Goal: Use online tool/utility: Utilize a website feature to perform a specific function

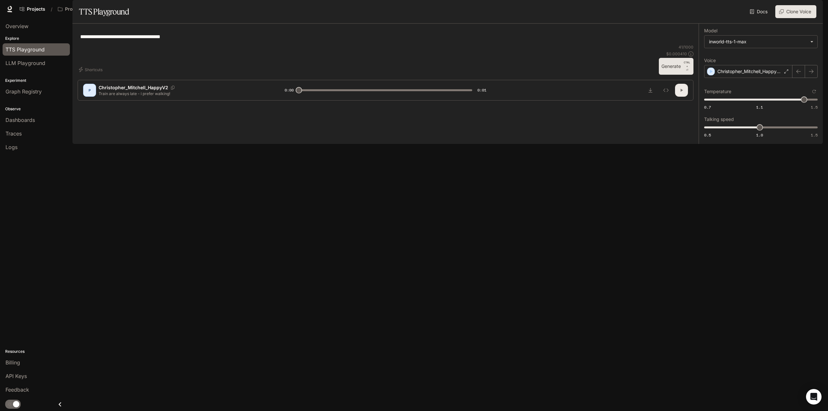
click at [680, 93] on icon "button" at bounding box center [681, 90] width 5 height 5
click at [667, 75] on button "Generate CTRL + ⏎" at bounding box center [676, 66] width 35 height 17
click at [91, 40] on textarea "**********" at bounding box center [385, 36] width 611 height 7
type input "*"
type textarea "**********"
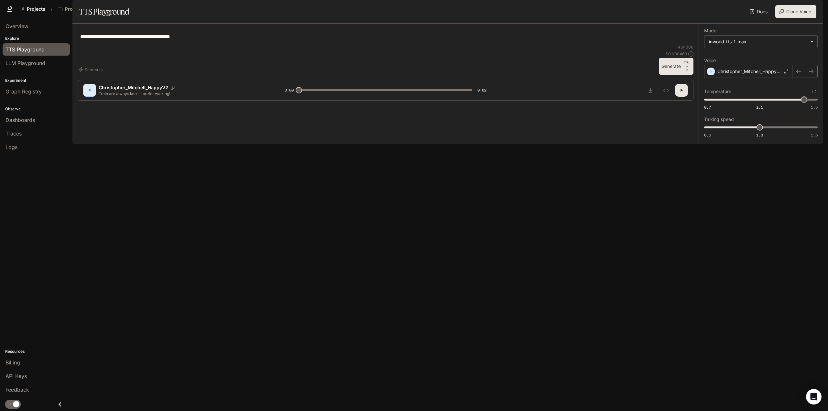
click at [672, 75] on button "Generate CTRL + ⏎" at bounding box center [676, 66] width 35 height 17
click at [669, 75] on button "Generate CTRL + ⏎" at bounding box center [676, 66] width 35 height 17
click at [680, 75] on button "Generate CTRL + ⏎" at bounding box center [676, 66] width 35 height 17
click at [682, 97] on button "button" at bounding box center [681, 90] width 13 height 13
click at [679, 75] on button "Generate CTRL + ⏎" at bounding box center [676, 66] width 35 height 17
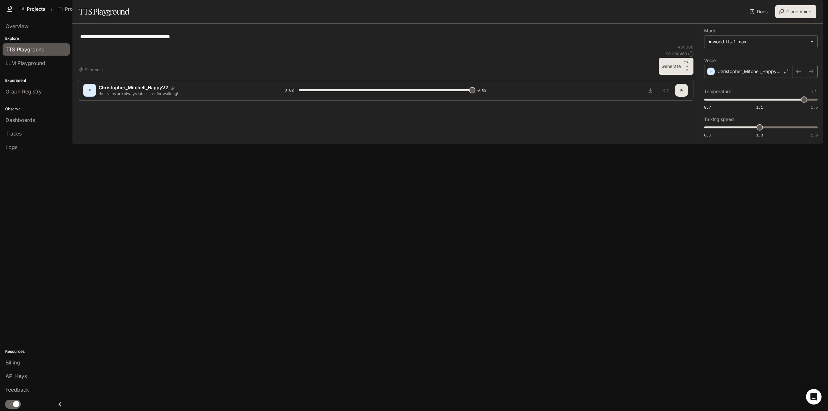
type input "*"
